Goal: Task Accomplishment & Management: Complete application form

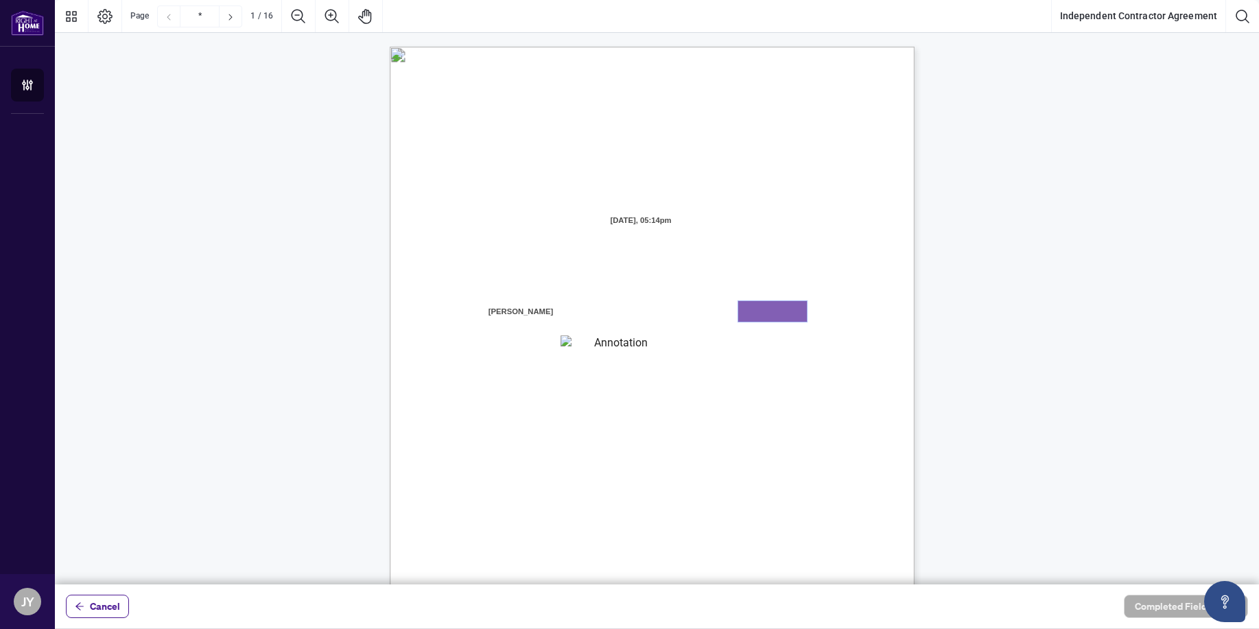
click at [759, 314] on textarea "01K375CQ6K5SPMCKNR40N4A06T" at bounding box center [772, 311] width 69 height 21
type textarea "*******"
click at [603, 423] on span "facilities, and equipment required to conduct a real estate brokerage busines" at bounding box center [605, 417] width 309 height 12
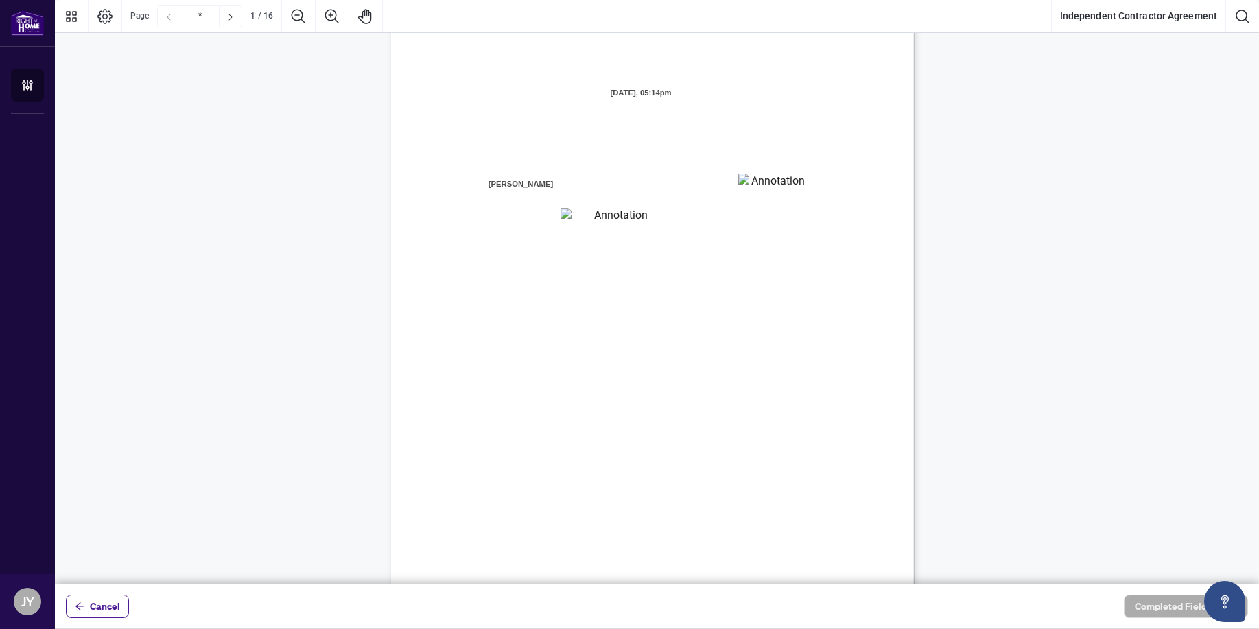
scroll to position [269, 0]
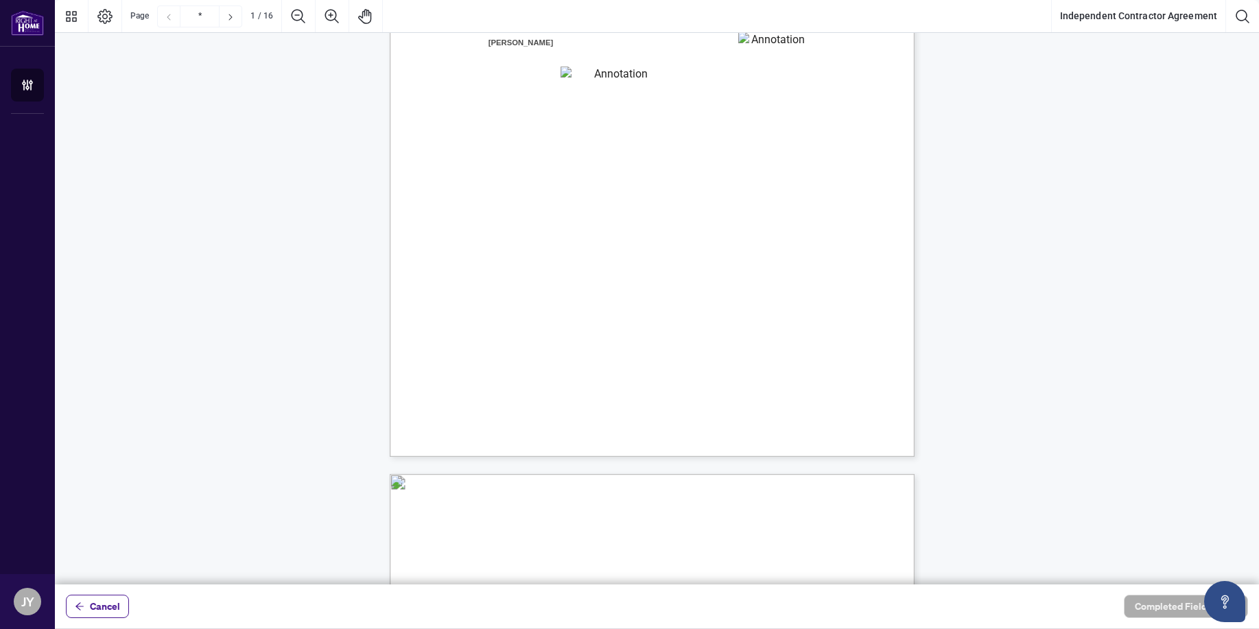
click at [576, 63] on span "the “Contractor” "you” or “your")" at bounding box center [515, 61] width 122 height 12
click at [600, 86] on textarea "**********" at bounding box center [615, 77] width 109 height 21
click at [657, 243] on span "in consideration of the promises, mutual covenants and agreements below," at bounding box center [683, 249] width 301 height 12
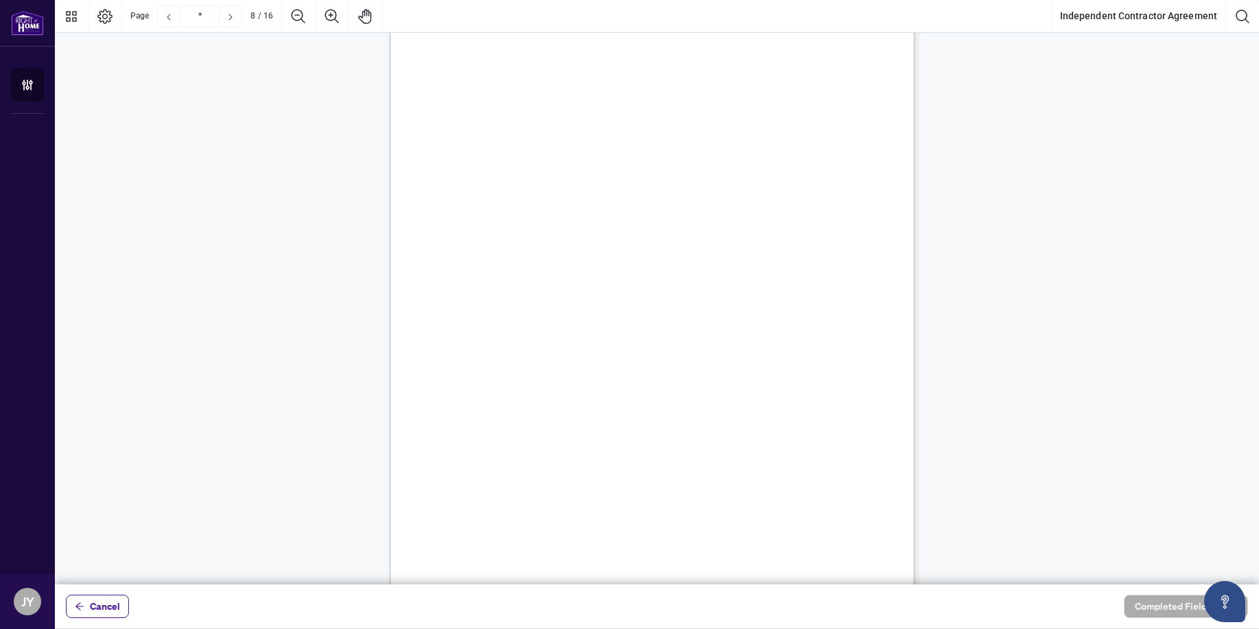
scroll to position [4872, 0]
drag, startPoint x: 644, startPoint y: 276, endPoint x: 678, endPoint y: 298, distance: 40.7
click at [651, 244] on span "4.5. [DEMOGRAPHIC_DATA]'s Employees: The [DEMOGRAPHIC_DATA] shall not employ, c…" at bounding box center [651, 244] width 0 height 0
drag, startPoint x: 543, startPoint y: 336, endPoint x: 682, endPoint y: 351, distance: 140.1
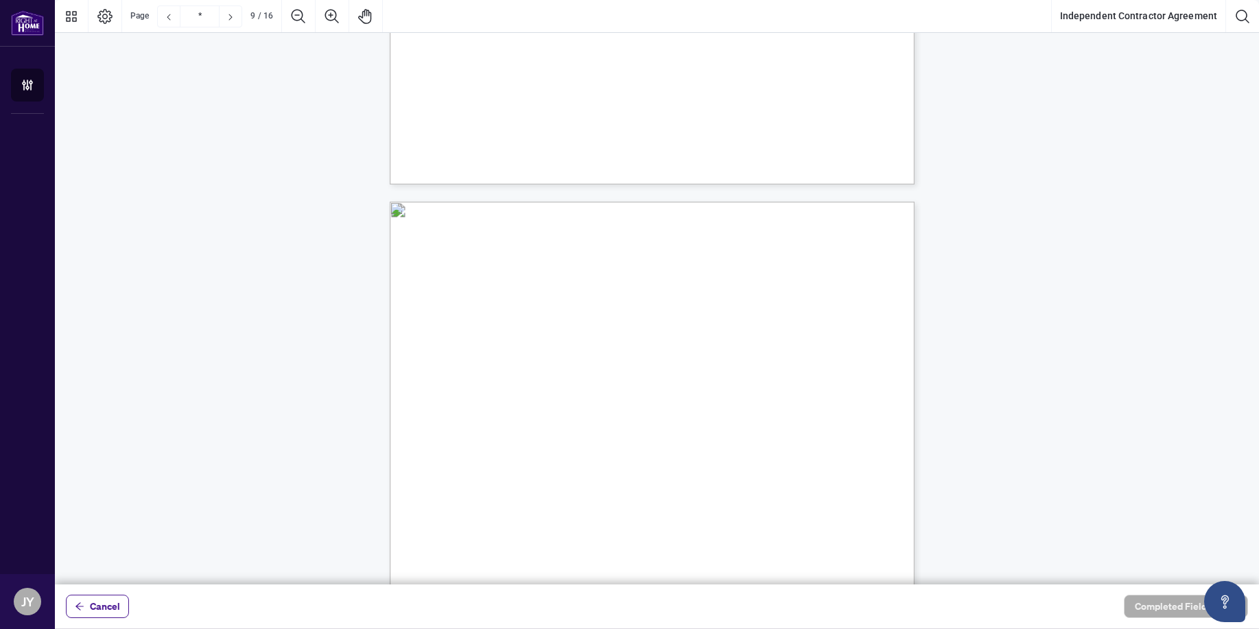
click at [648, 329] on span "5.1. Commission: Contractor is entitled to all the Commission he/she has genera…" at bounding box center [648, 329] width 0 height 0
click at [682, 351] on span "Transactions (net of applicable taxes) subject to any fees, deductions, set off…" at bounding box center [656, 349] width 365 height 12
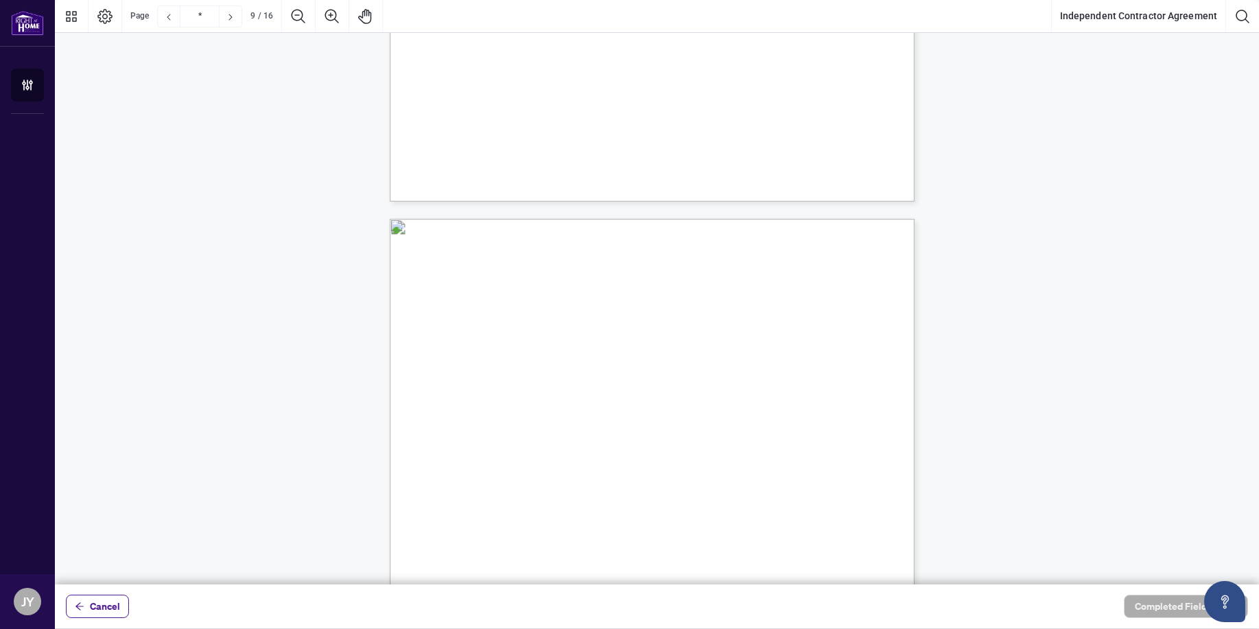
scroll to position [5456, 0]
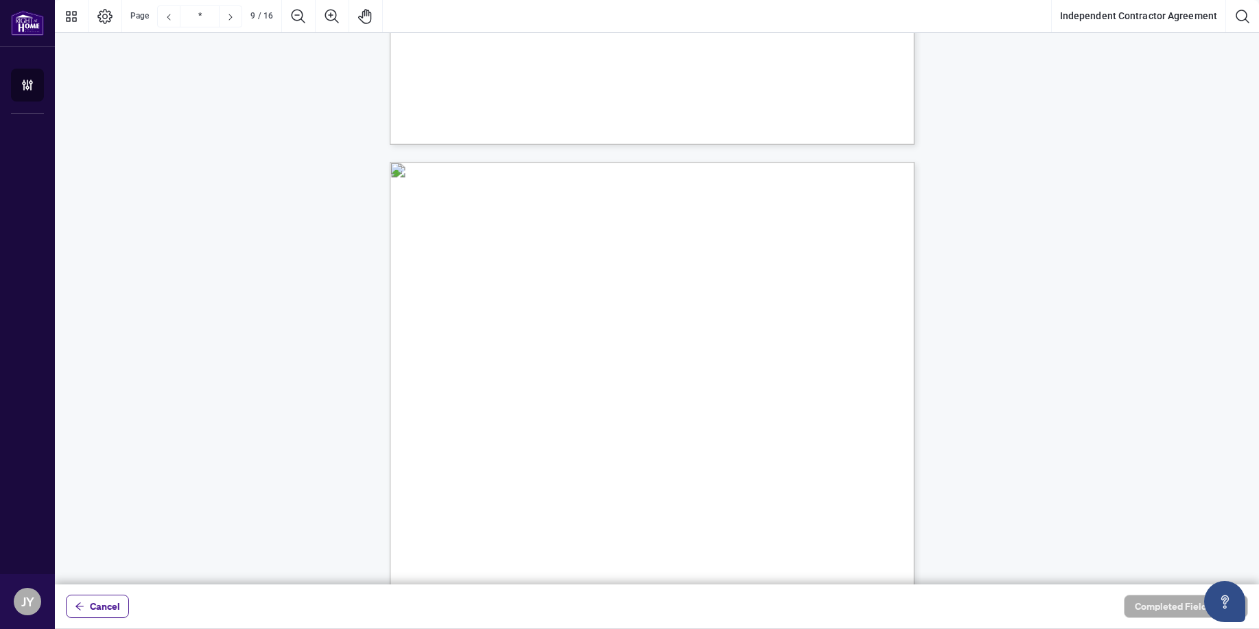
drag, startPoint x: 594, startPoint y: 375, endPoint x: 518, endPoint y: 379, distance: 76.3
click at [518, 379] on span "Service Fee as outlined in Schedule A of the Policy. All service fees are subje…" at bounding box center [643, 376] width 338 height 12
click at [556, 387] on span "taxes and subject to the provisions of the Policy and Schedule A and B thereto." at bounding box center [616, 389] width 284 height 12
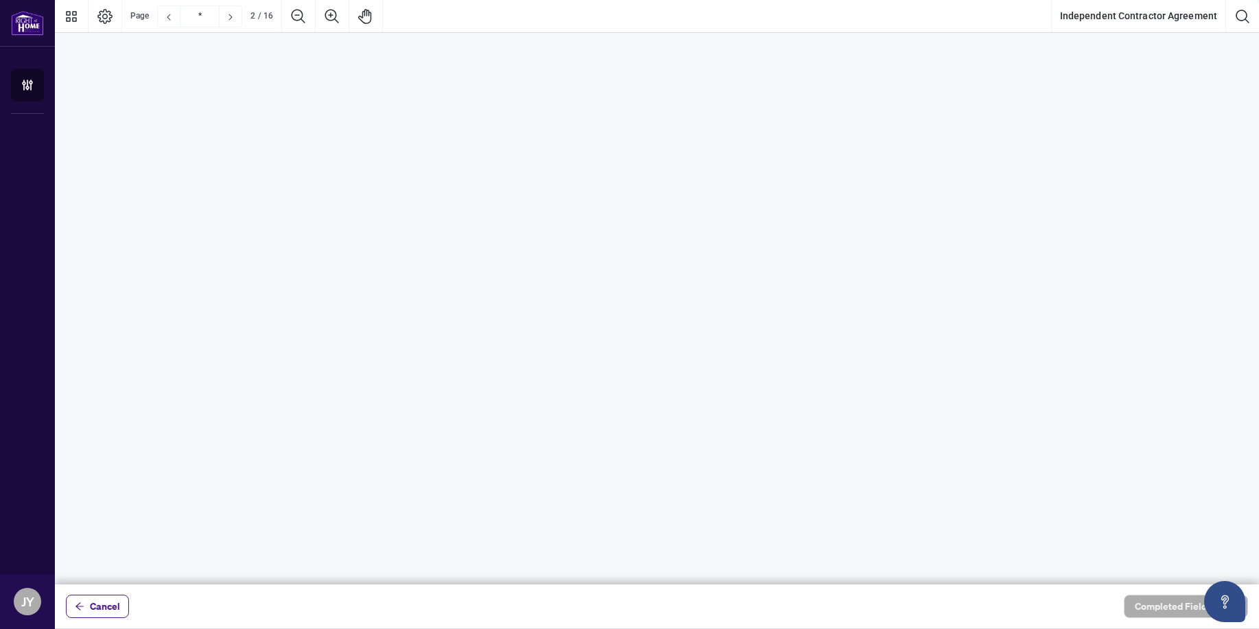
scroll to position [0, 0]
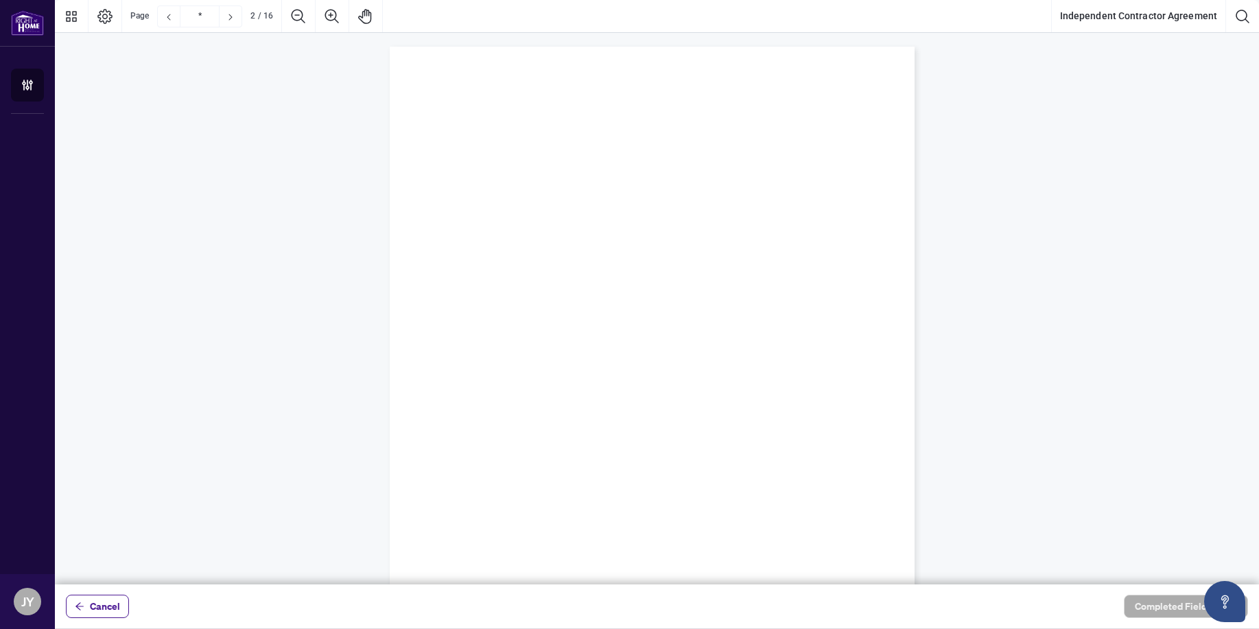
type input "*"
click at [97, 601] on span "Cancel" at bounding box center [105, 607] width 30 height 22
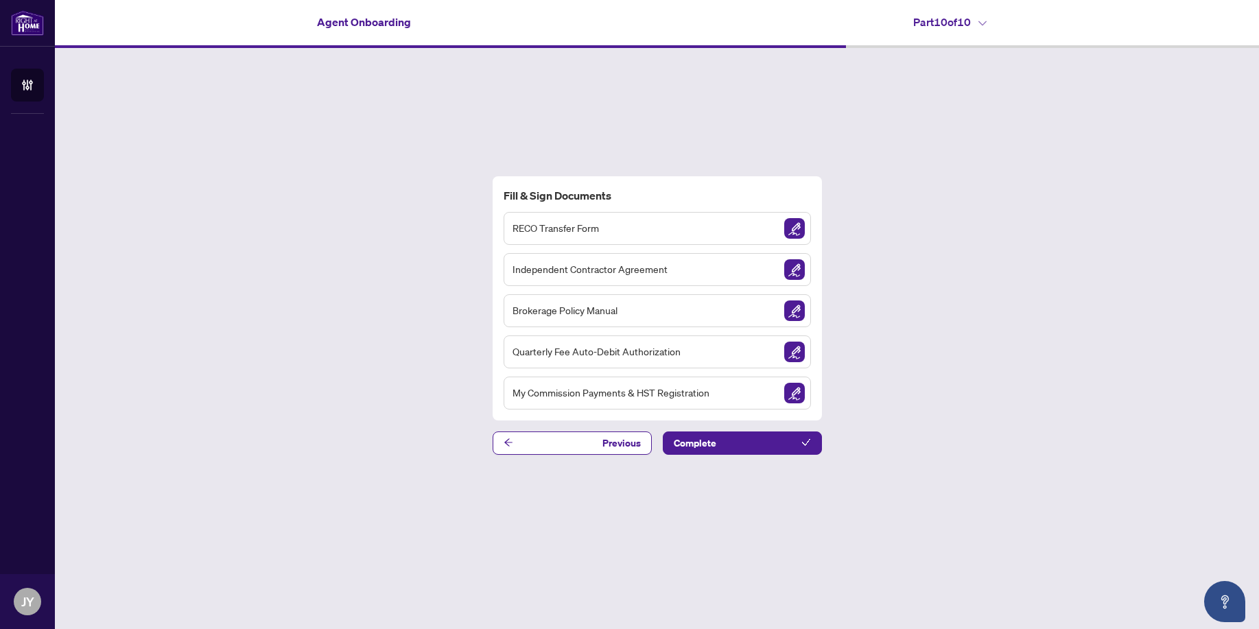
click at [598, 398] on span "My Commission Payments & HST Registration" at bounding box center [611, 393] width 197 height 16
click at [799, 389] on img "Sign Document" at bounding box center [794, 393] width 21 height 21
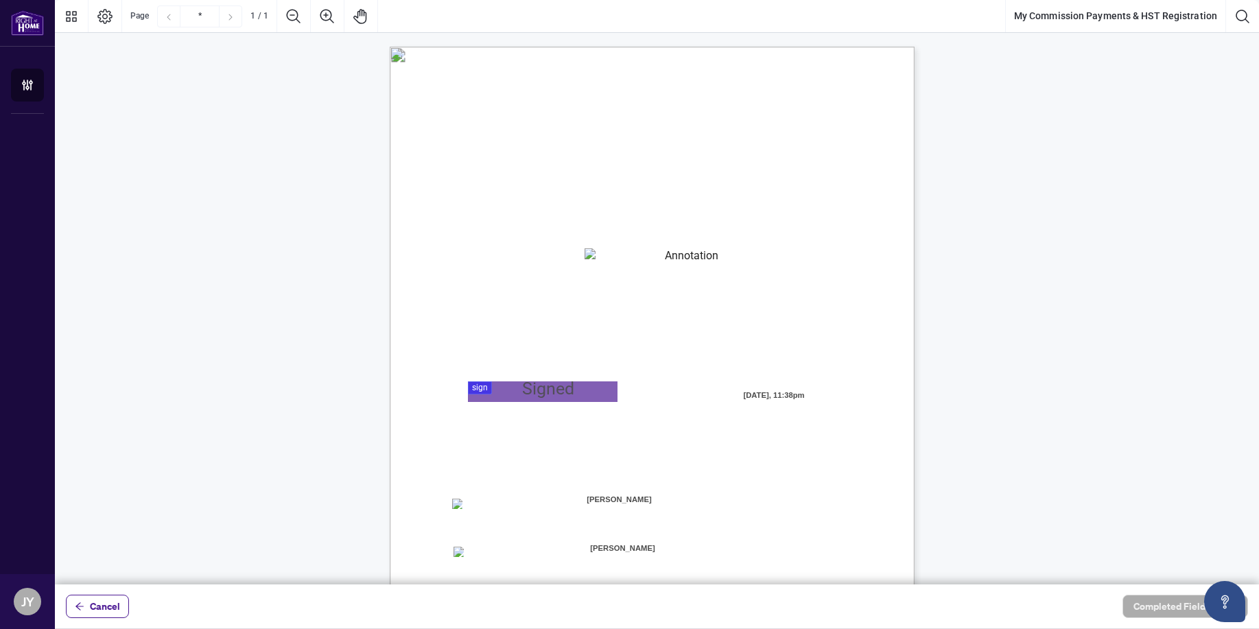
click at [121, 556] on div "MY COMMISSION PAYMENTS AND HST REGISTRATION For Right at Home Realty to pay out…" at bounding box center [324, 379] width 539 height 693
click at [101, 598] on span "Cancel" at bounding box center [105, 607] width 30 height 22
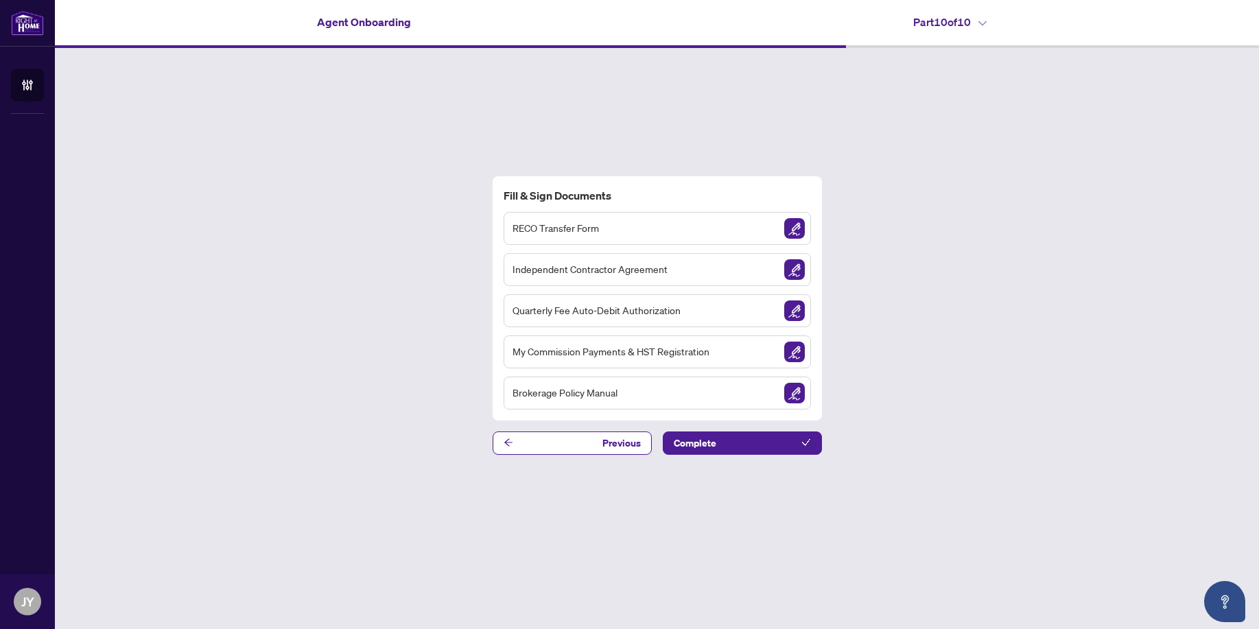
click at [584, 396] on span "Brokerage Policy Manual" at bounding box center [565, 393] width 105 height 16
click at [790, 395] on img "Sign Document" at bounding box center [794, 393] width 21 height 21
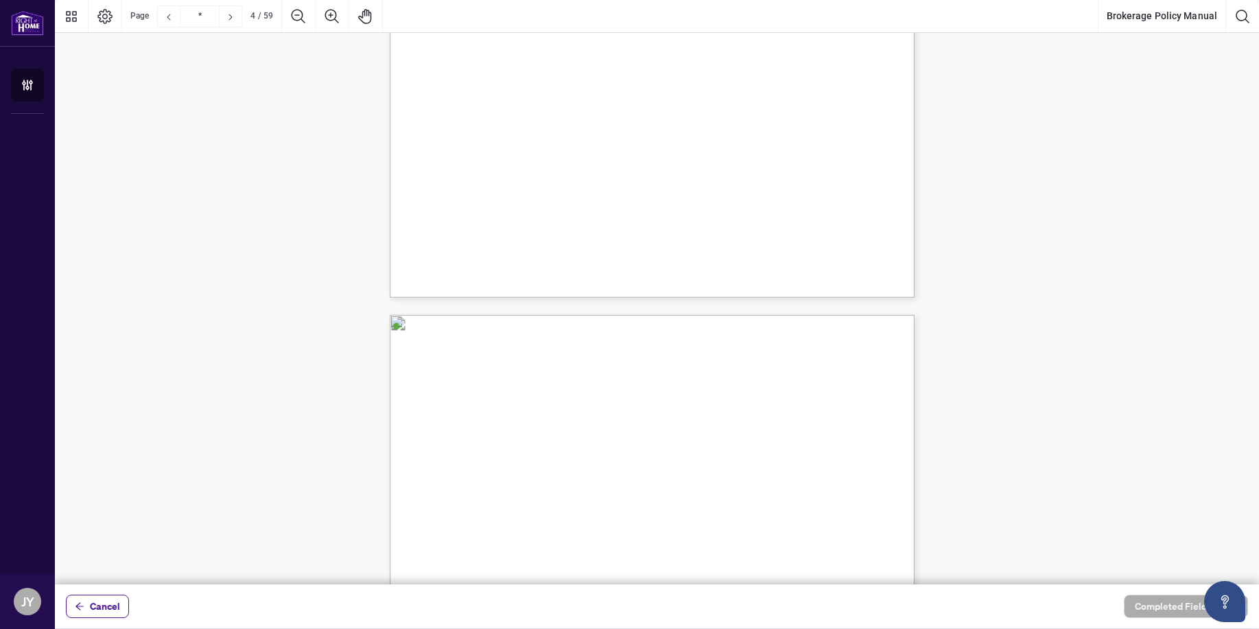
scroll to position [2023, 0]
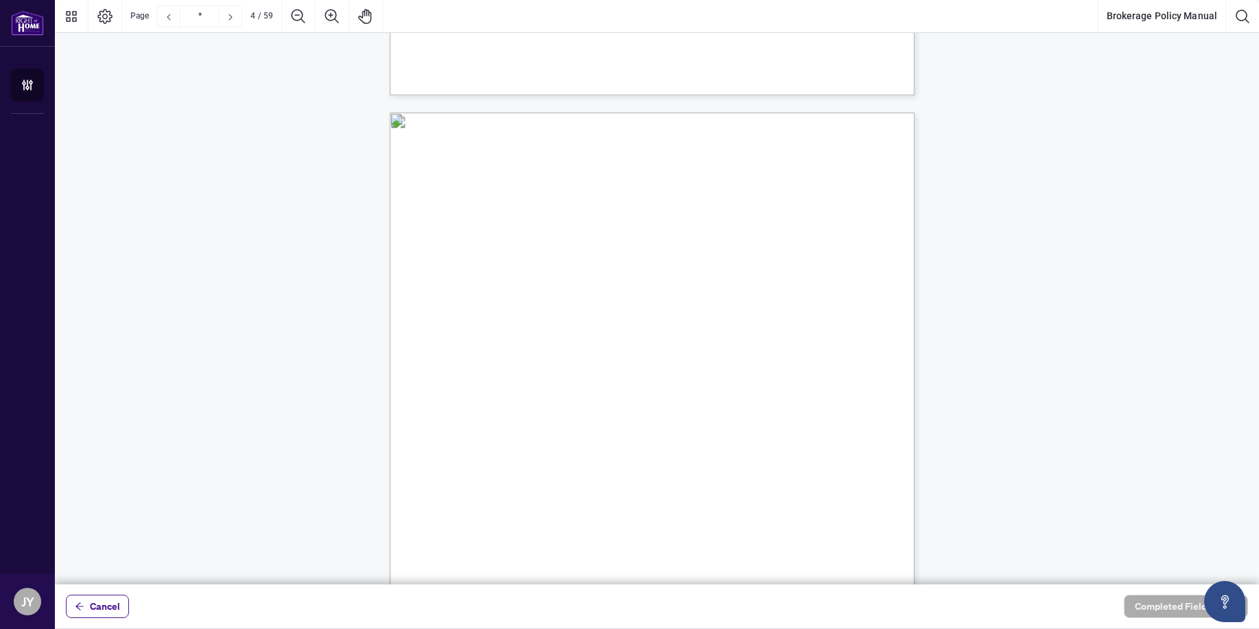
click at [525, 339] on span "[PERSON_NAME] Commission and Fees" at bounding box center [541, 336] width 180 height 13
click at [508, 360] on span "91. [PERSON_NAME] Fees" at bounding box center [522, 363] width 110 height 13
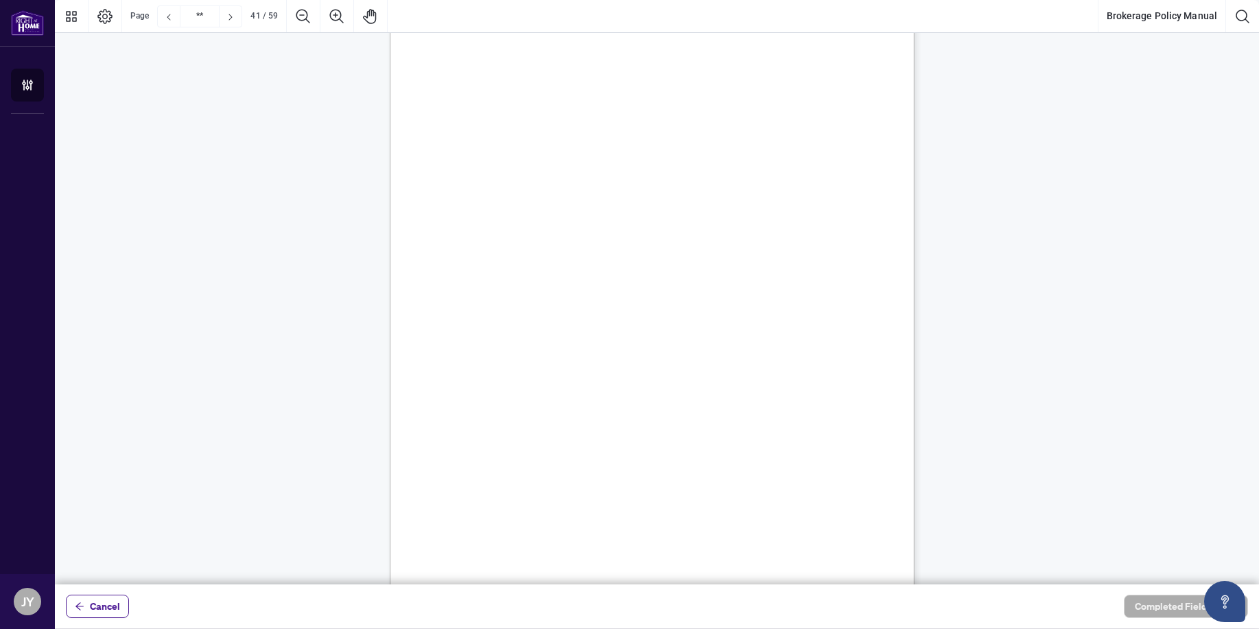
scroll to position [27906, 0]
drag, startPoint x: 561, startPoint y: 469, endPoint x: 594, endPoint y: 511, distance: 53.3
click at [607, 505] on span "delivered to the nearest [PERSON_NAME] Branch for deposit." at bounding box center [570, 501] width 239 height 13
drag, startPoint x: 611, startPoint y: 519, endPoint x: 787, endPoint y: 519, distance: 175.6
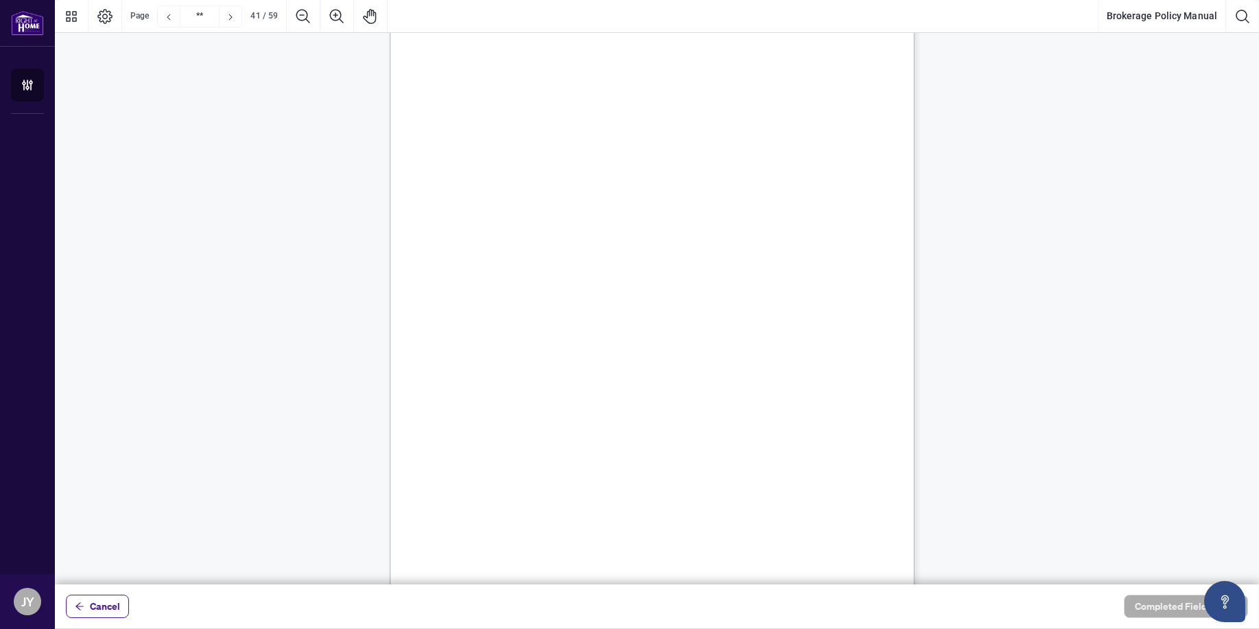
click at [787, 519] on span "Deposit cheques will not be accepted or deposited if not accompanied by a duly …" at bounding box center [660, 517] width 386 height 13
click at [760, 487] on span "APS and a Social Insurance Number must accompany the deposit cheque. Deposit ch…" at bounding box center [651, 490] width 401 height 13
drag, startPoint x: 478, startPoint y: 308, endPoint x: 748, endPoint y: 384, distance: 280.2
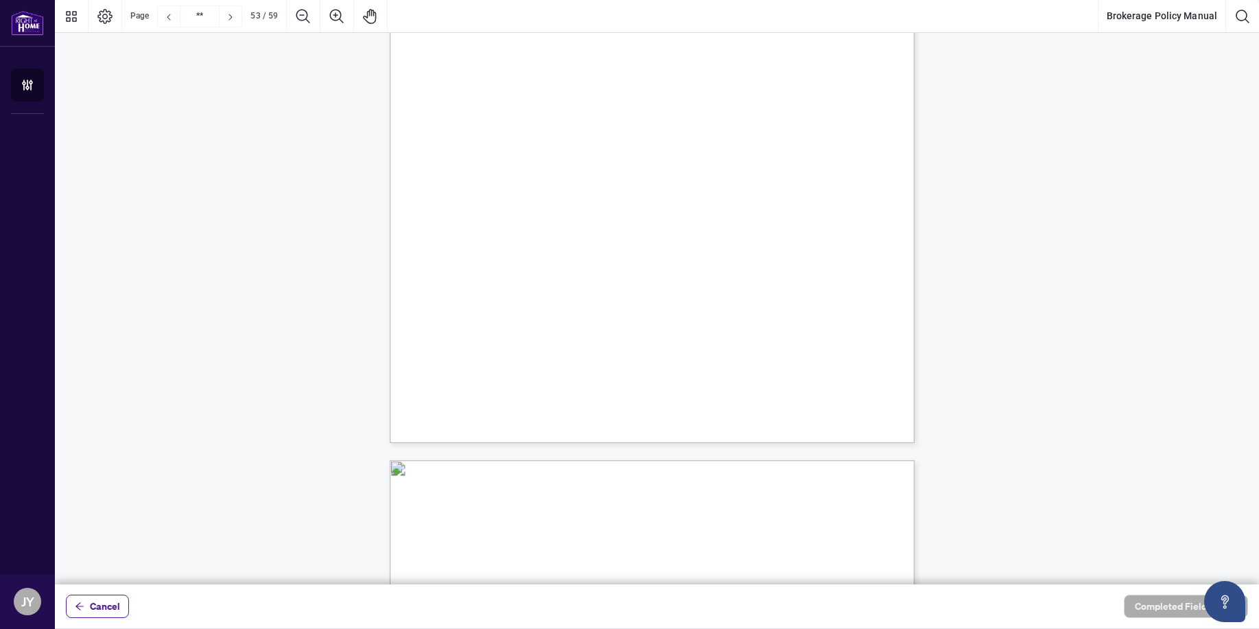
scroll to position [36270, 0]
drag, startPoint x: 629, startPoint y: 189, endPoint x: 716, endPoint y: 193, distance: 86.5
click at [510, 193] on span "refundable." at bounding box center [488, 196] width 43 height 13
drag, startPoint x: 648, startPoint y: 186, endPoint x: 694, endPoint y: 190, distance: 46.8
click at [660, 179] on span "b. Parked Agents Monthly Service Fee : $45.00 per month paid quarterly in advan…" at bounding box center [660, 179] width 0 height 0
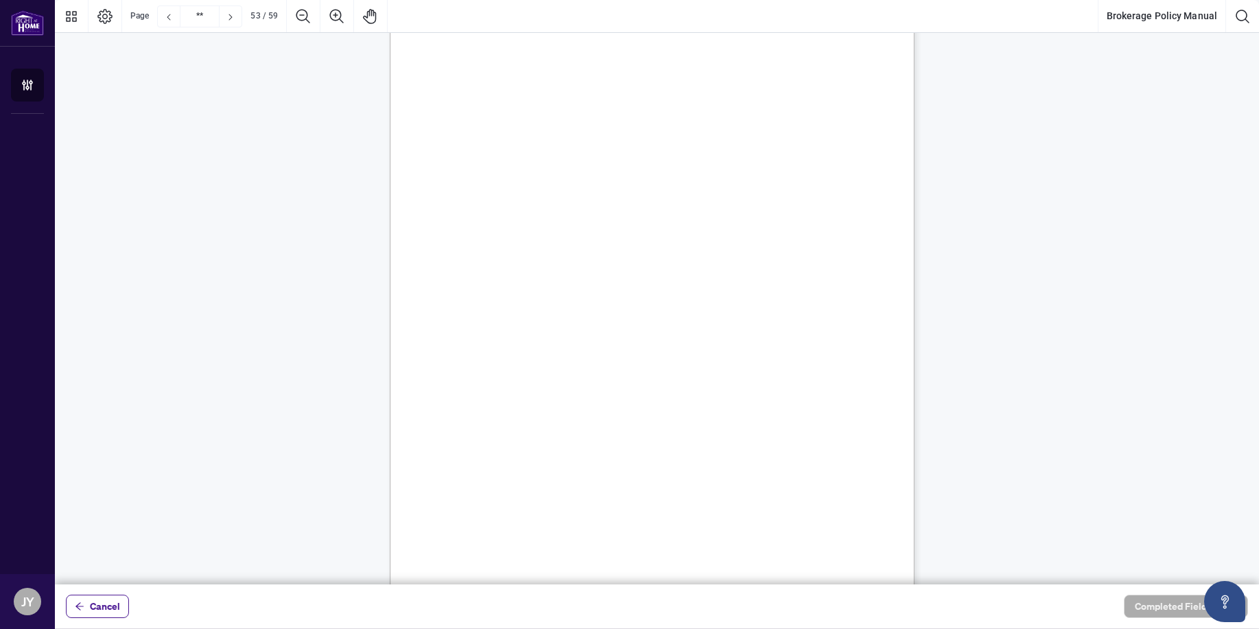
click at [510, 190] on span "refundable." at bounding box center [488, 196] width 43 height 13
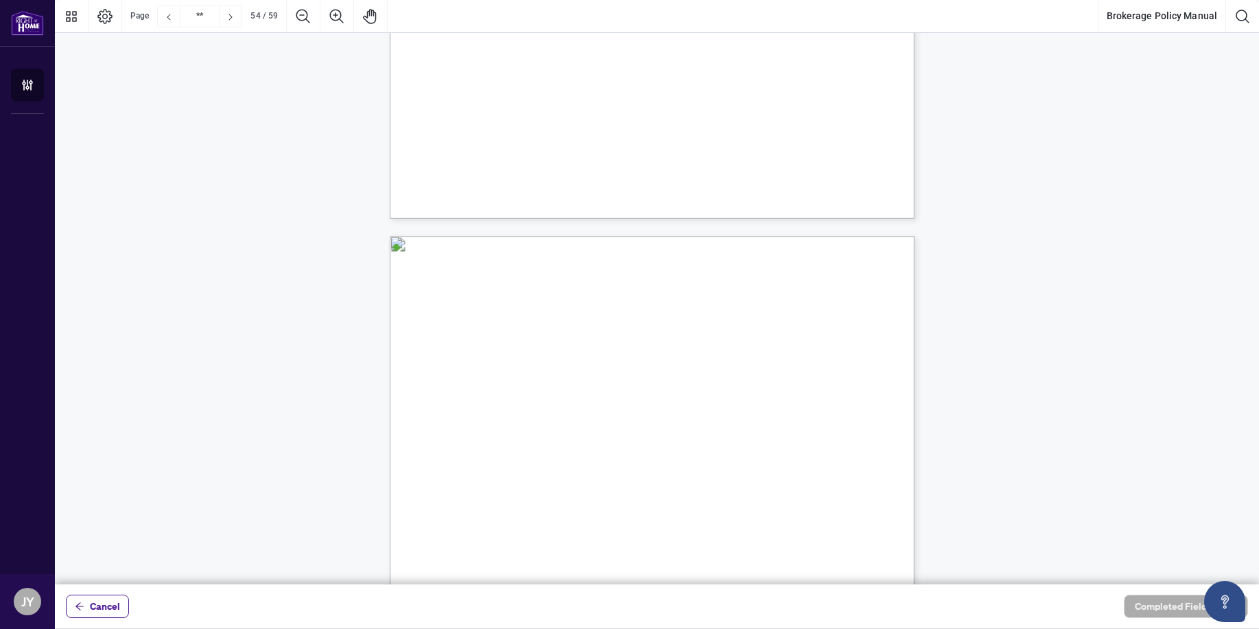
drag, startPoint x: 541, startPoint y: 392, endPoint x: 853, endPoint y: 397, distance: 312.2
click at [661, 372] on span "[PERSON_NAME] Offboarding Fee (not for cause): An offboarding fee of $300.00 wi…" at bounding box center [661, 372] width 0 height 0
drag, startPoint x: 589, startPoint y: 421, endPoint x: 668, endPoint y: 419, distance: 78.9
click at [668, 421] on span "are automatically disqualified and are not eligible to complete the exit survey…" at bounding box center [667, 427] width 370 height 13
click at [668, 416] on span "Please note that agents who do not provide notice of their departure/terminatio…" at bounding box center [667, 416] width 371 height 13
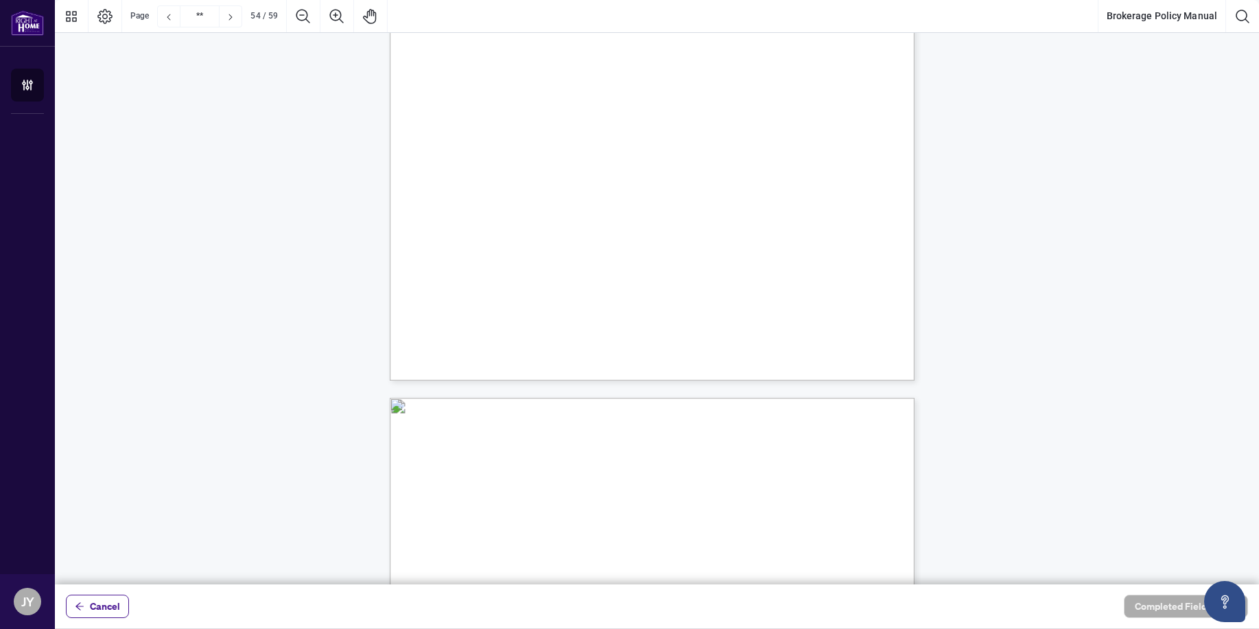
scroll to position [37273, 0]
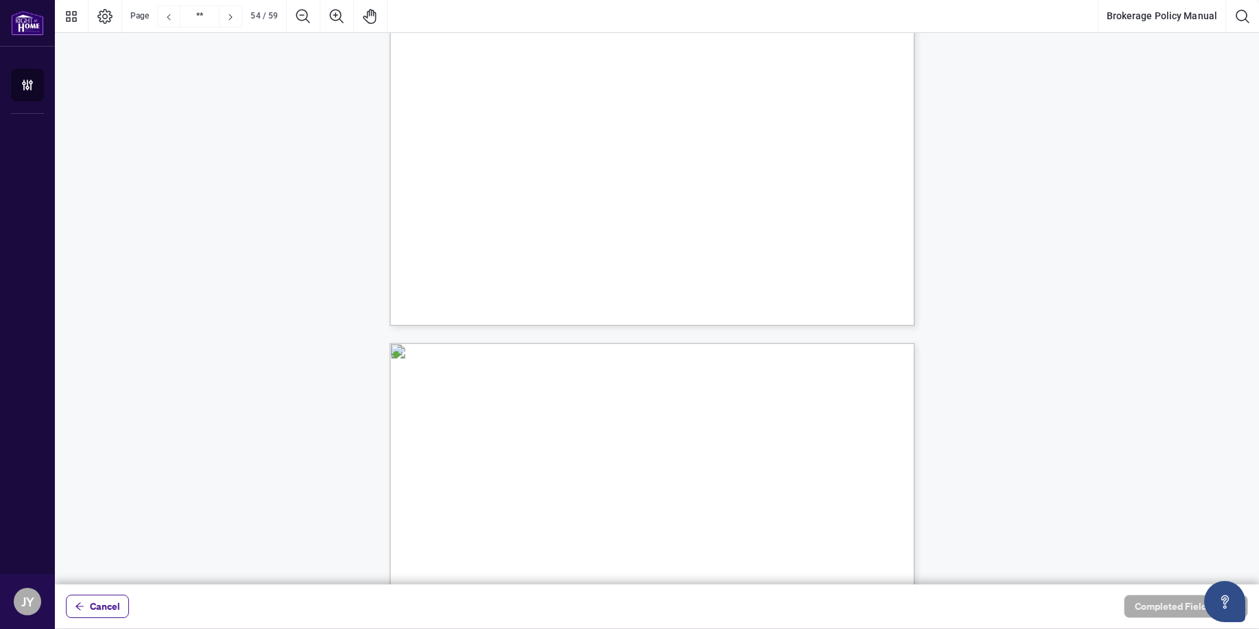
type input "**"
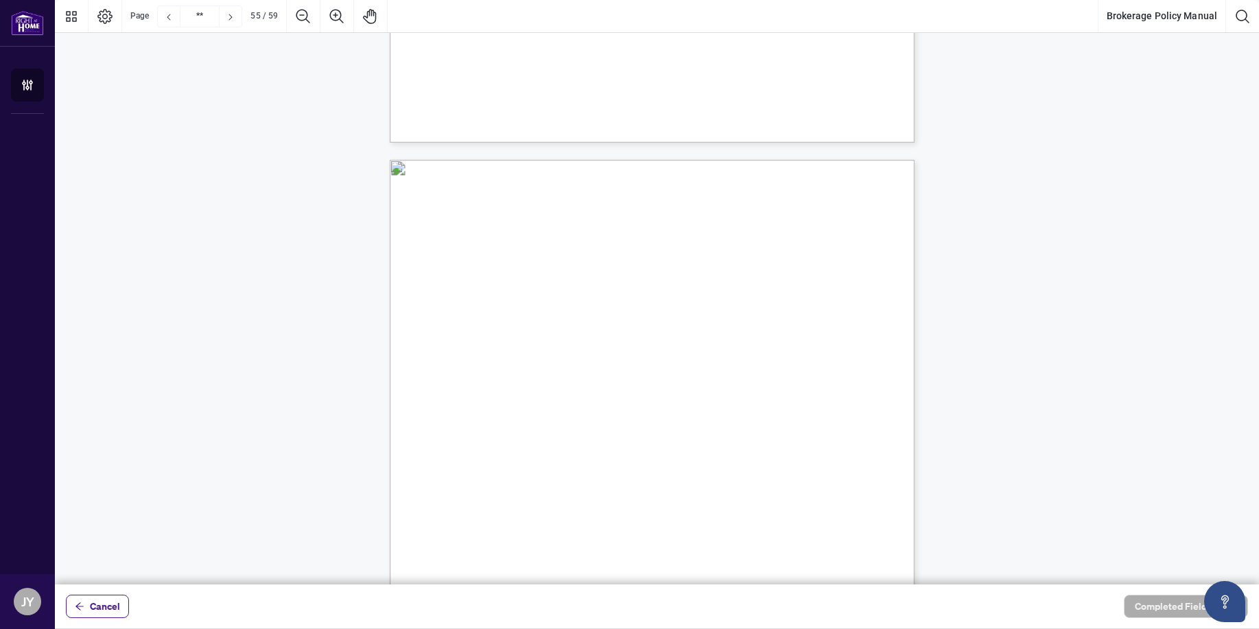
scroll to position [37503, 0]
drag, startPoint x: 484, startPoint y: 410, endPoint x: 630, endPoint y: 443, distance: 150.0
click at [630, 151] on p "Each newly licensed Salesperson upon joining [PERSON_NAME] shall pay the the Fa…" at bounding box center [718, 151] width 656 height 0
click at [629, 440] on span "the Salesperson’s expense account on a transaction of your choice. There is no …" at bounding box center [660, 439] width 386 height 13
click at [90, 606] on button "Cancel" at bounding box center [97, 606] width 63 height 23
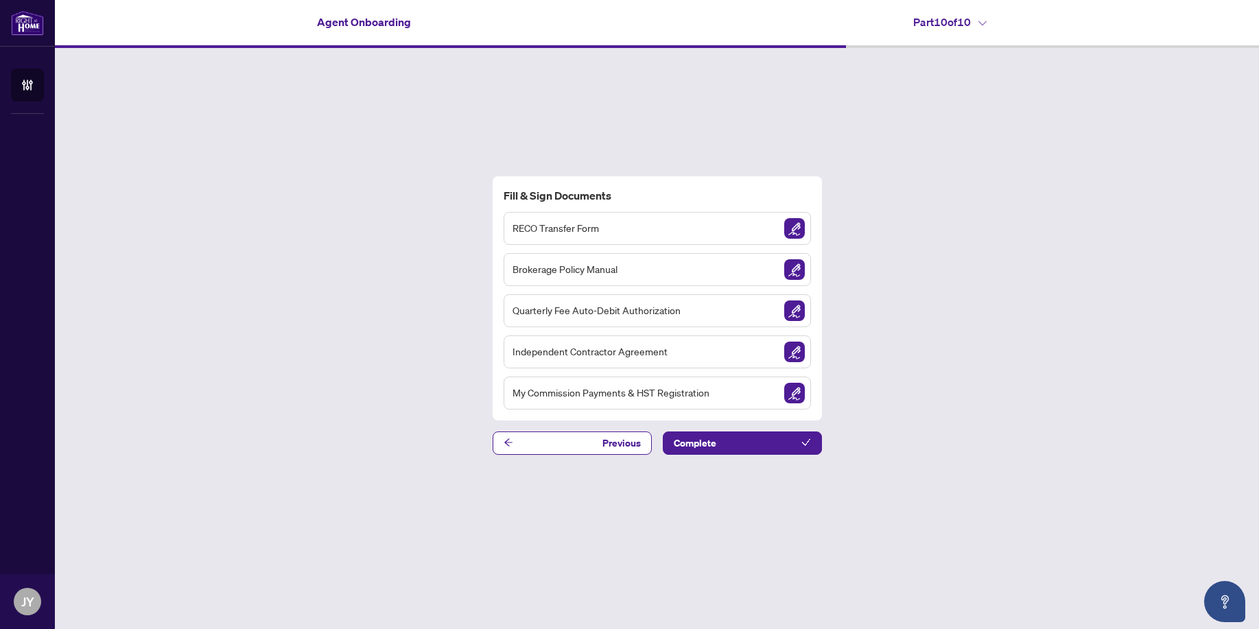
click at [655, 314] on span "Quarterly Fee Auto-Debit Authorization" at bounding box center [597, 311] width 168 height 16
click at [792, 312] on img "Sign Document" at bounding box center [794, 311] width 21 height 21
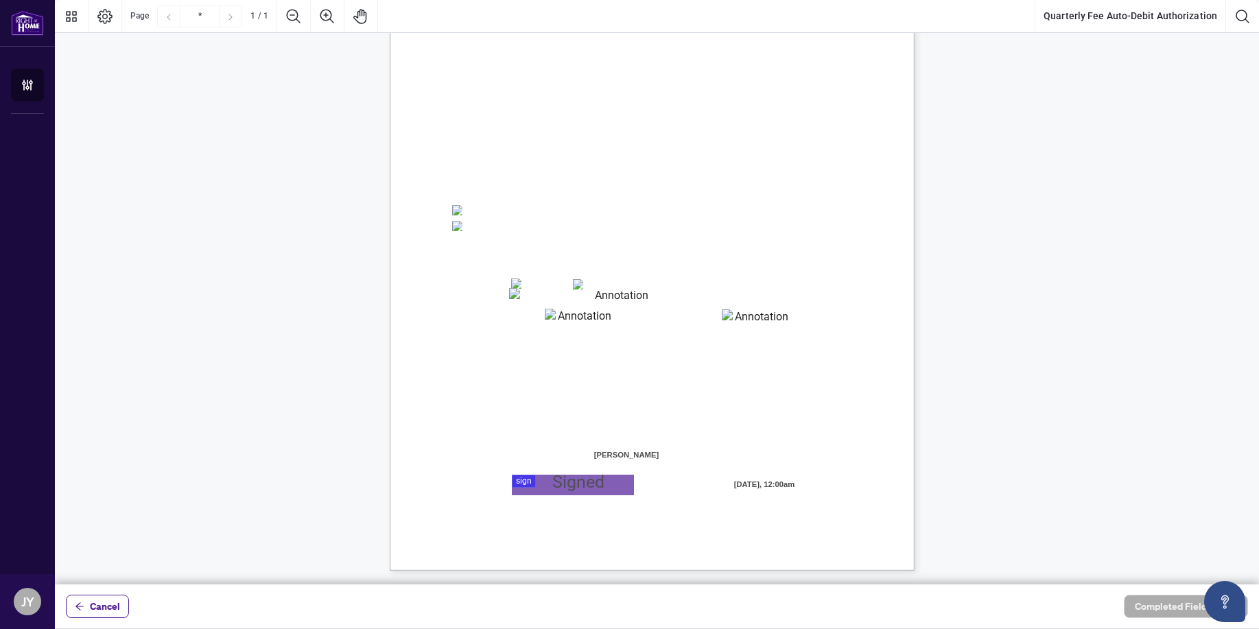
scroll to position [5, 0]
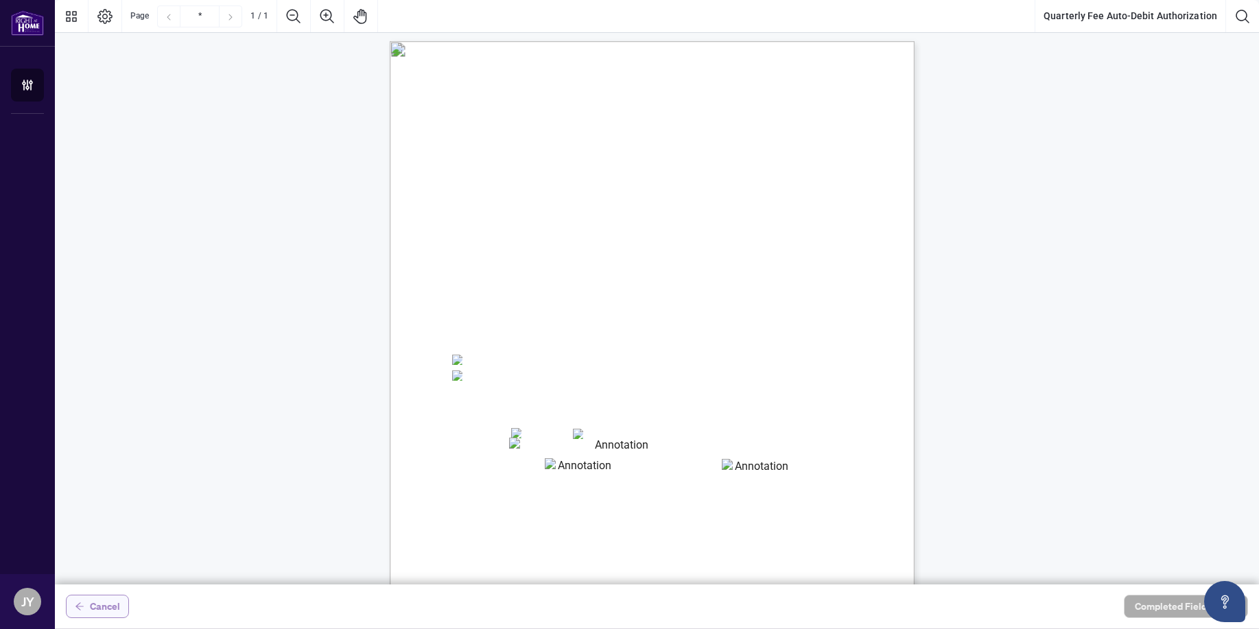
click at [116, 611] on span "Cancel" at bounding box center [105, 607] width 30 height 22
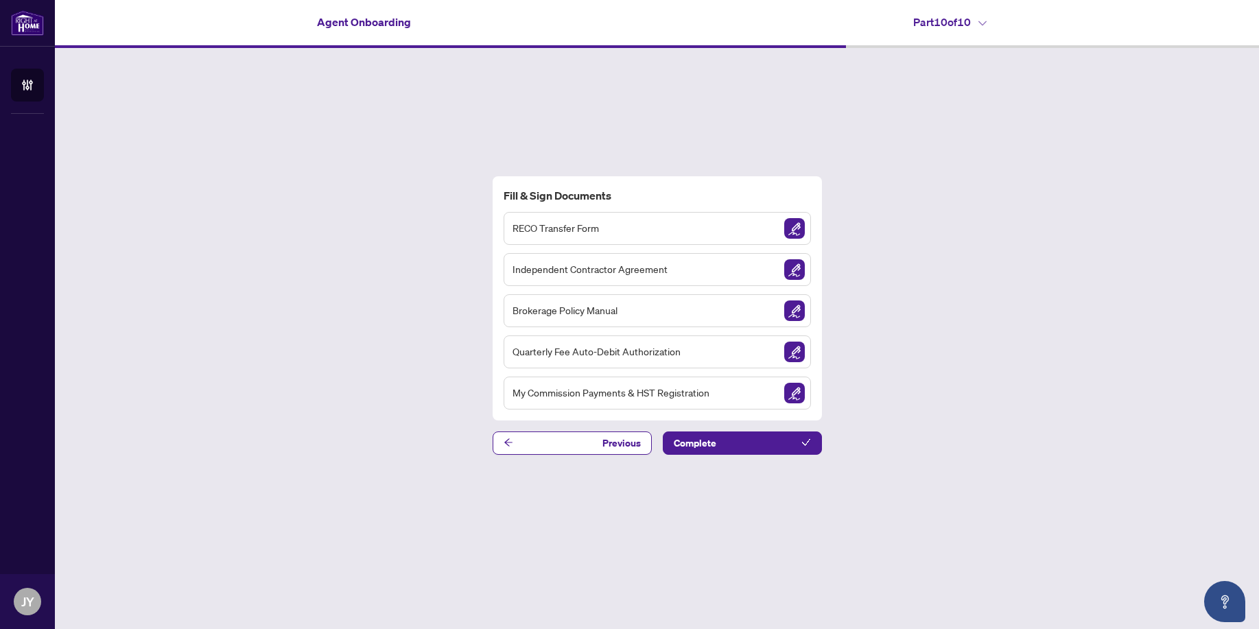
click at [935, 422] on div "Fill & Sign Documents RECO Transfer Form Independent Contractor Agreement Broke…" at bounding box center [657, 315] width 1204 height 534
click at [566, 439] on button "Previous" at bounding box center [572, 443] width 159 height 23
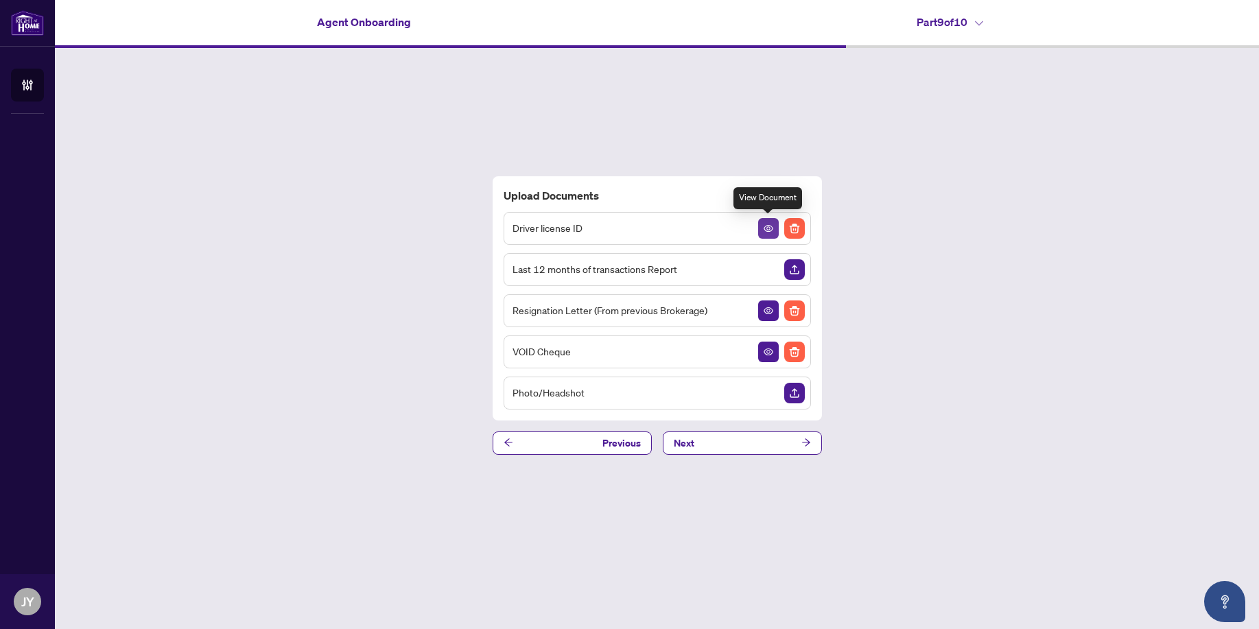
click at [771, 231] on icon "View Document" at bounding box center [769, 228] width 10 height 7
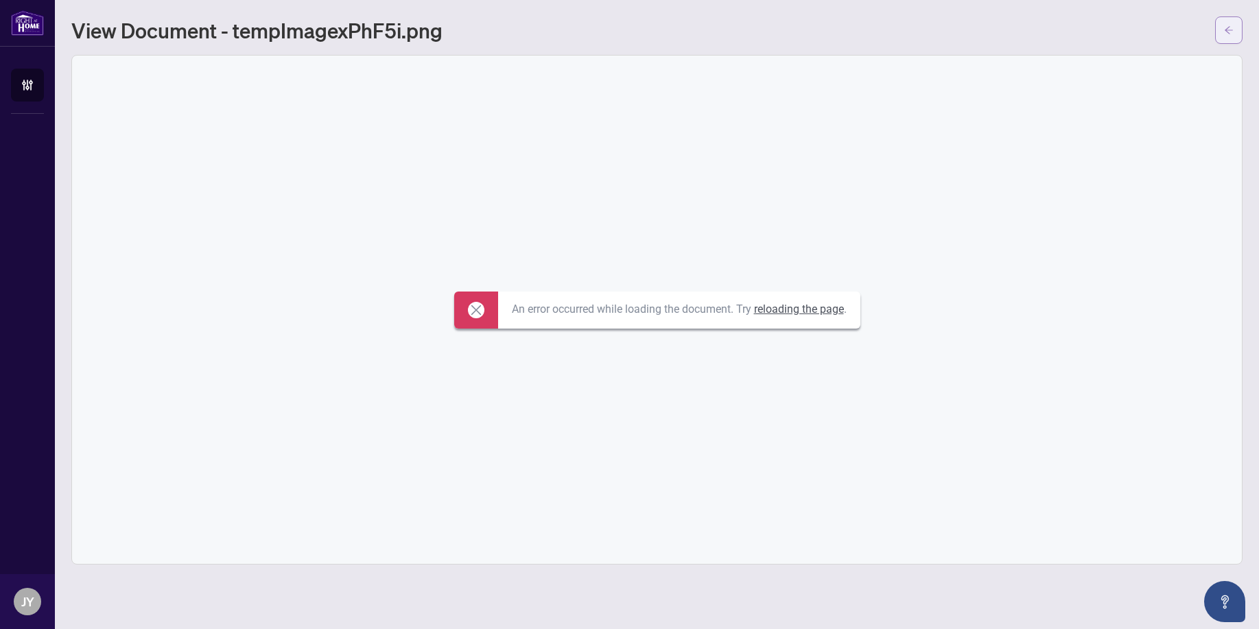
click at [1234, 39] on button "button" at bounding box center [1228, 29] width 27 height 27
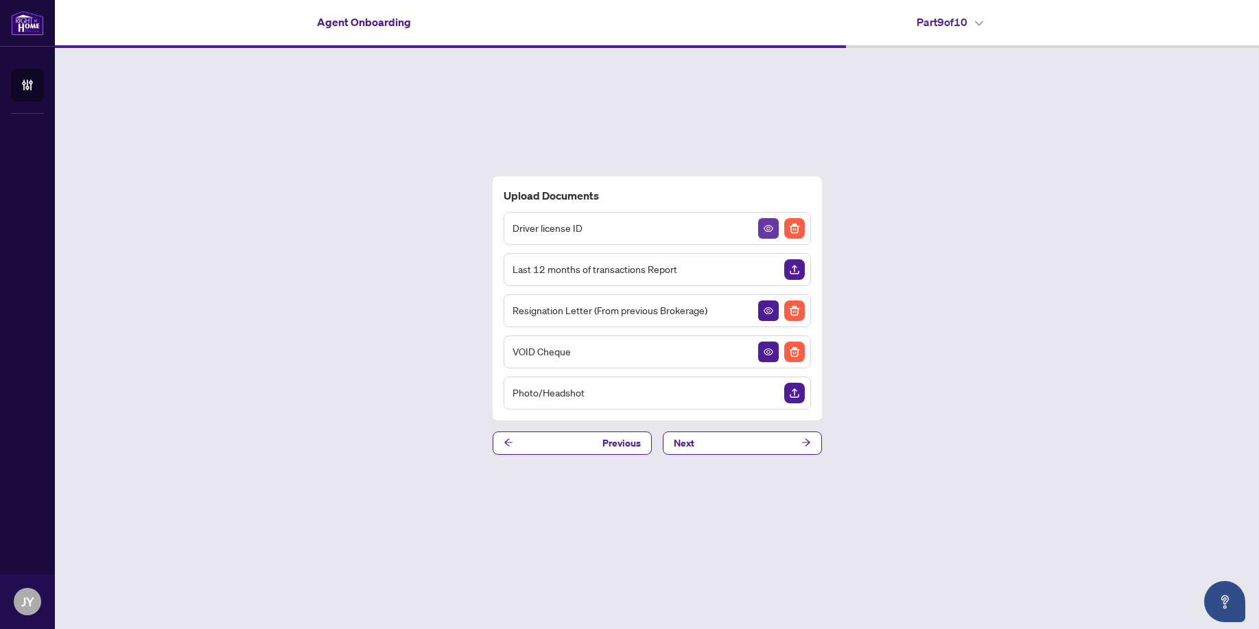
click at [760, 228] on button "button" at bounding box center [768, 228] width 21 height 21
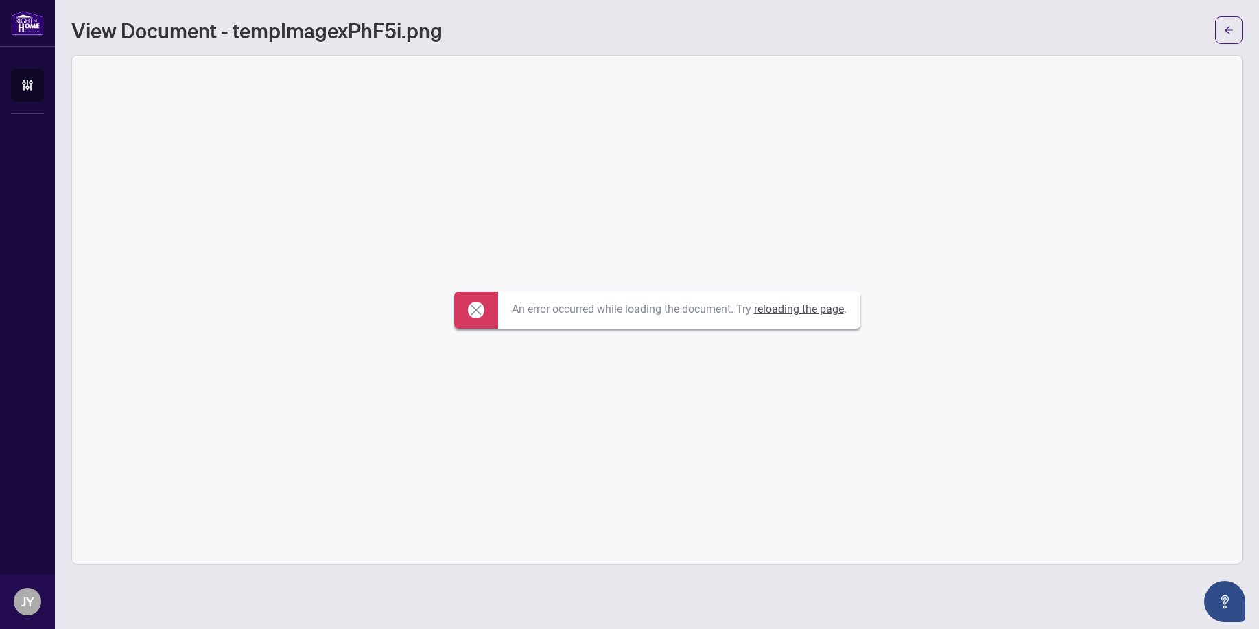
click at [792, 307] on link "reloading the page" at bounding box center [799, 309] width 90 height 13
click at [1229, 30] on icon "arrow-left" at bounding box center [1229, 30] width 10 height 10
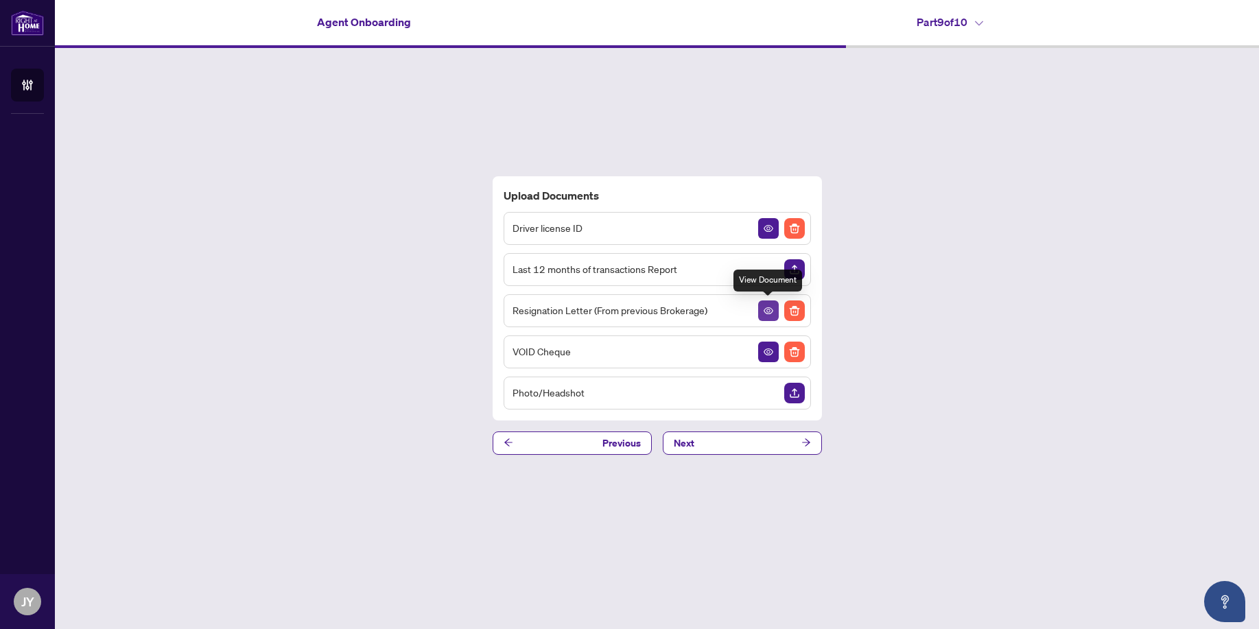
click at [773, 316] on icon "View Document" at bounding box center [769, 311] width 10 height 10
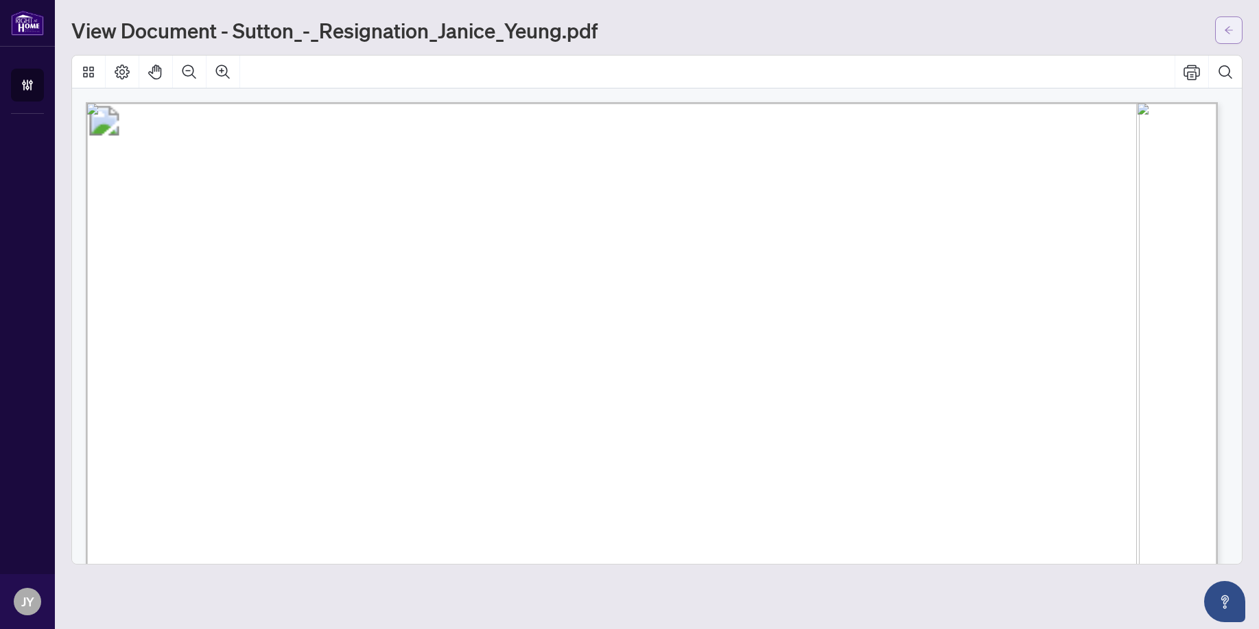
click at [1222, 32] on button "button" at bounding box center [1228, 29] width 27 height 27
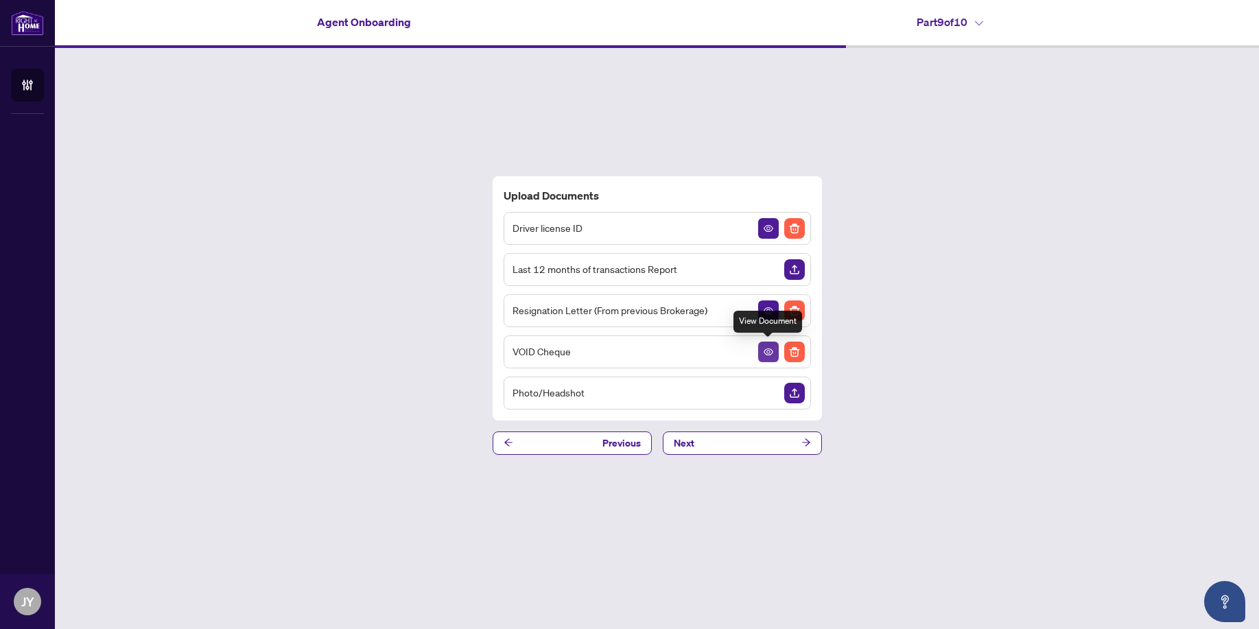
click at [764, 351] on icon "View Document" at bounding box center [769, 352] width 10 height 10
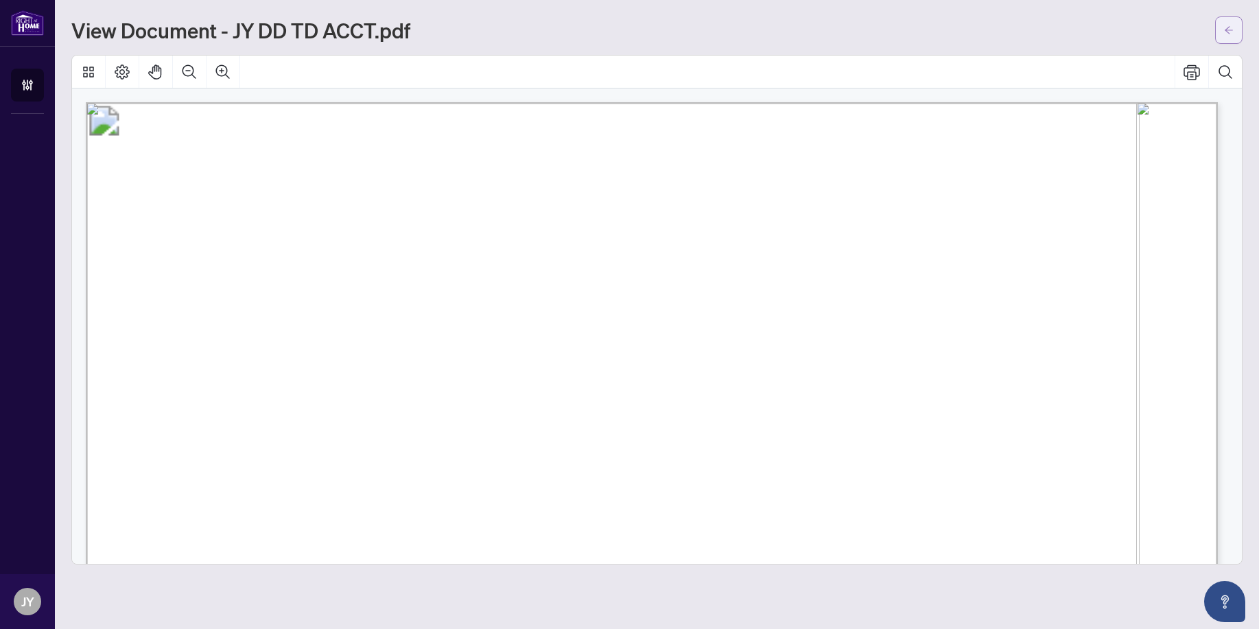
click at [1223, 34] on button "button" at bounding box center [1228, 29] width 27 height 27
